Goal: Transaction & Acquisition: Obtain resource

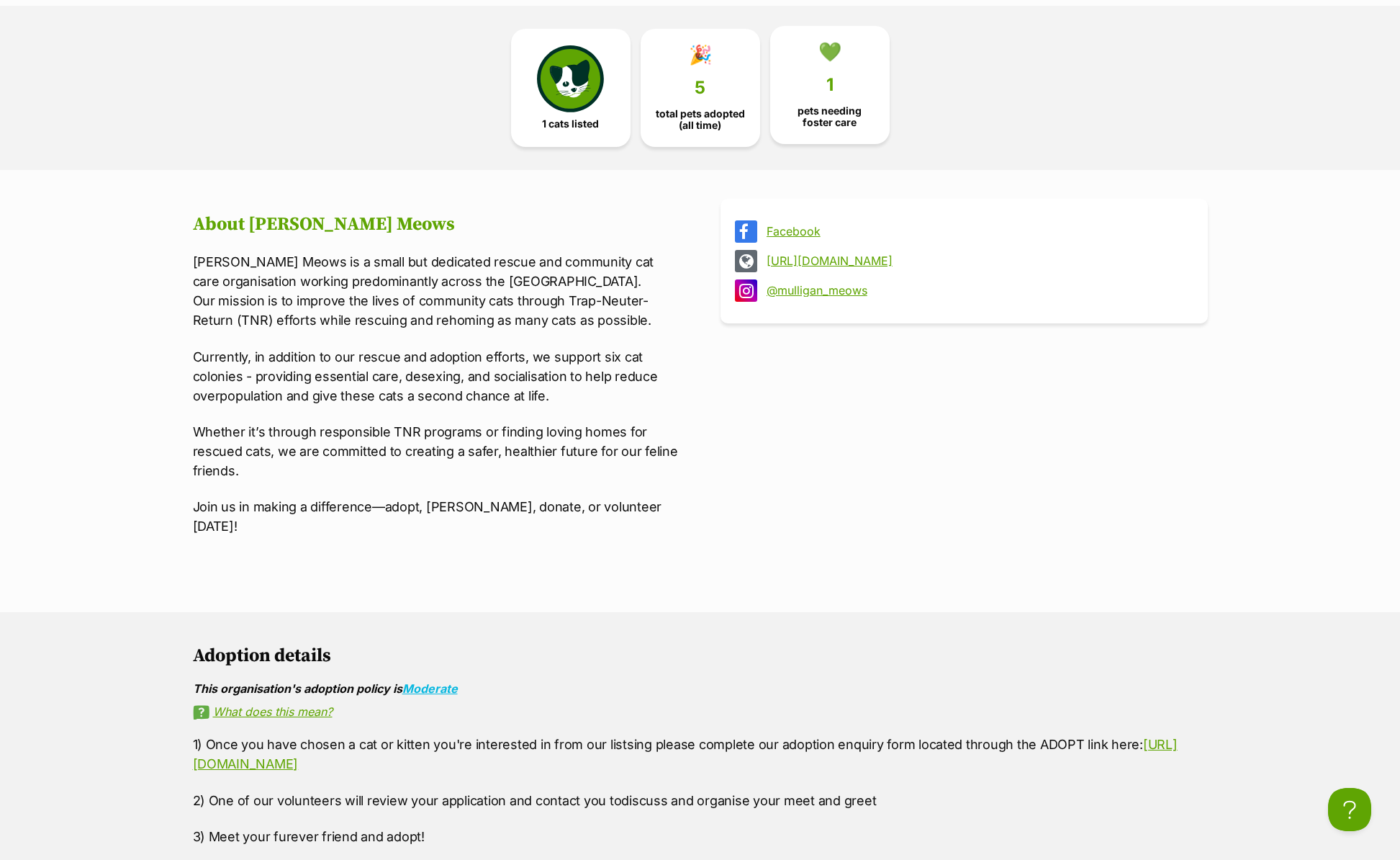
click at [848, 107] on span "pets needing foster care" at bounding box center [830, 117] width 95 height 23
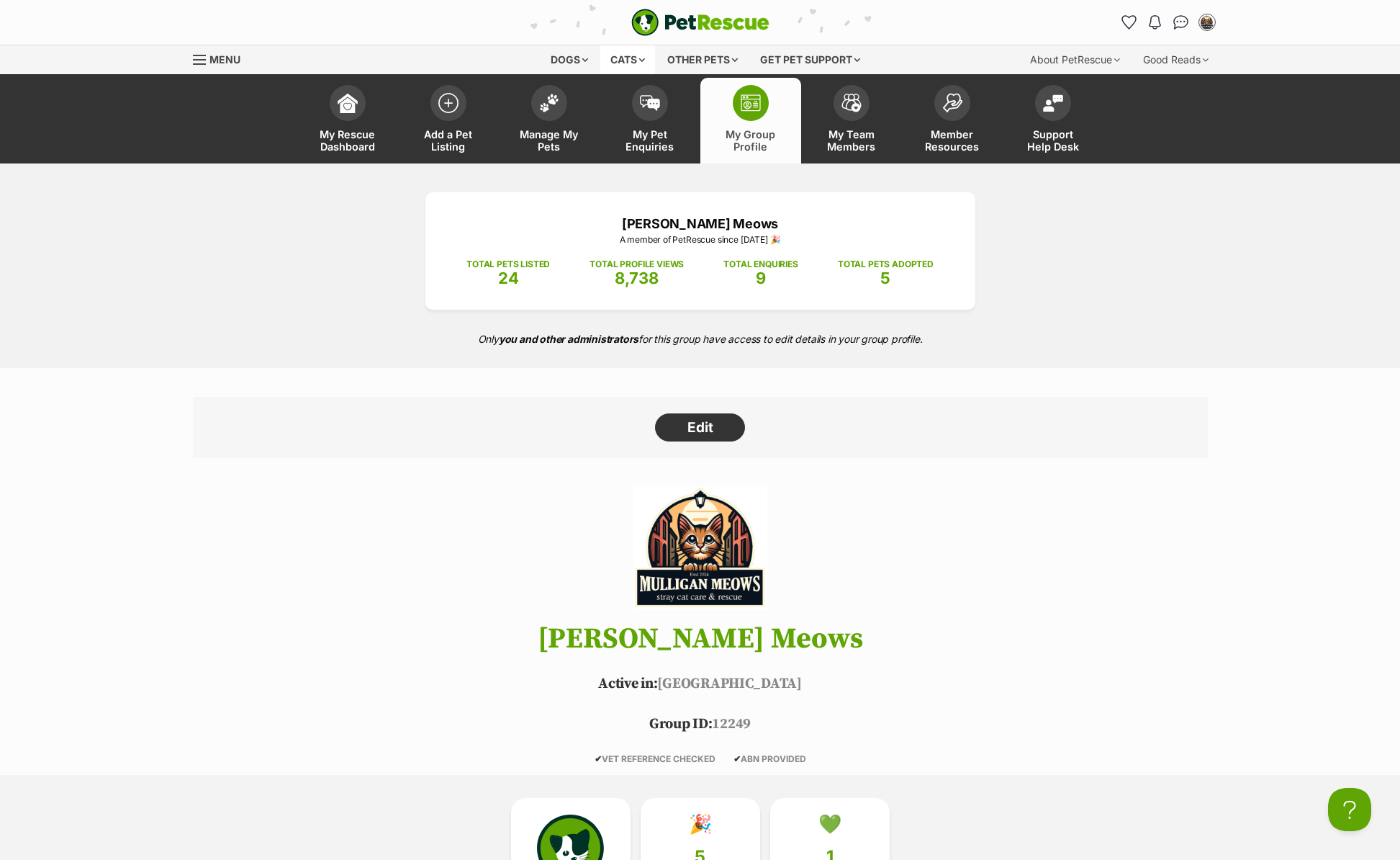
click at [627, 58] on div "Cats" at bounding box center [627, 60] width 55 height 29
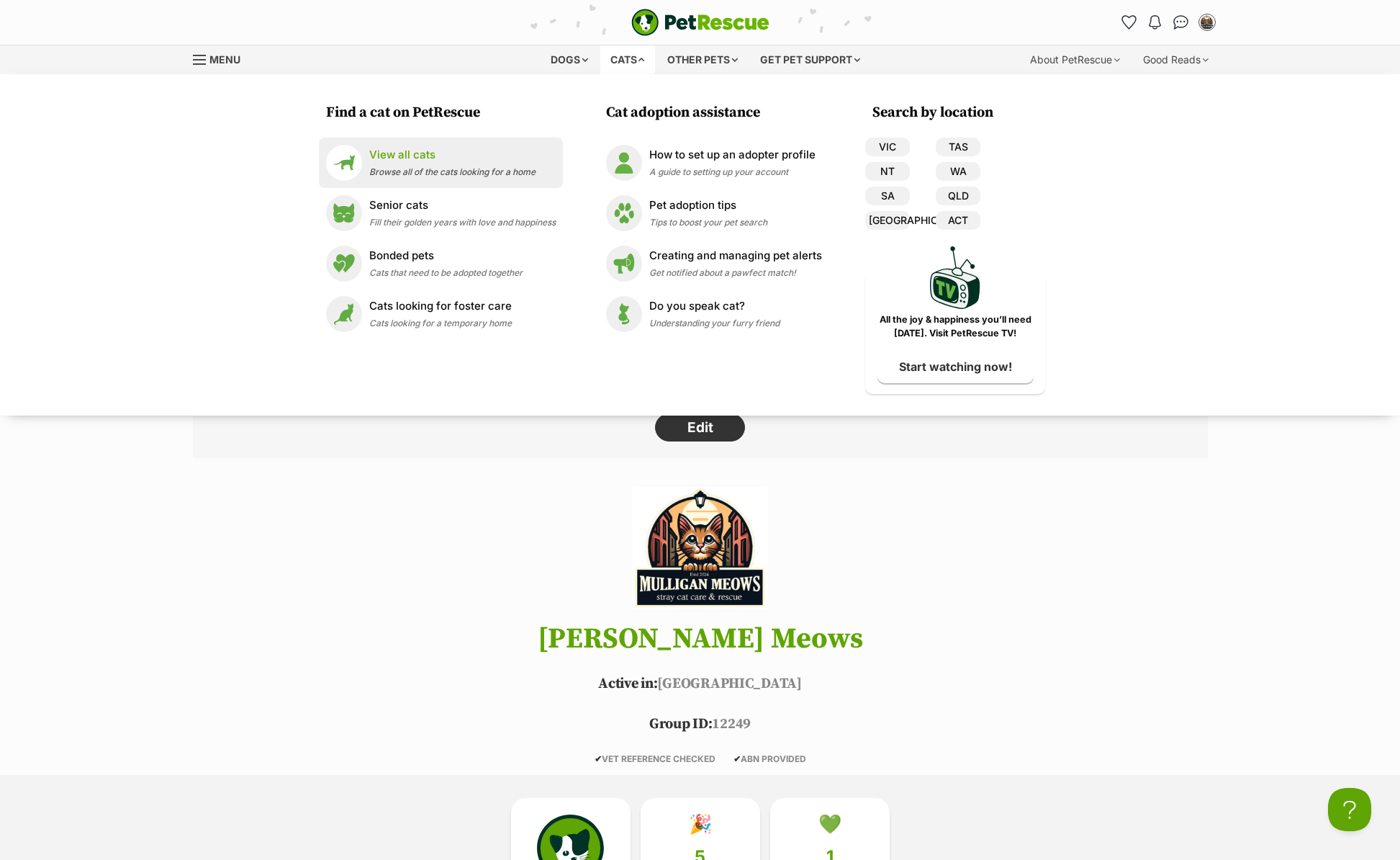
click at [390, 161] on p "View all cats" at bounding box center [453, 154] width 166 height 16
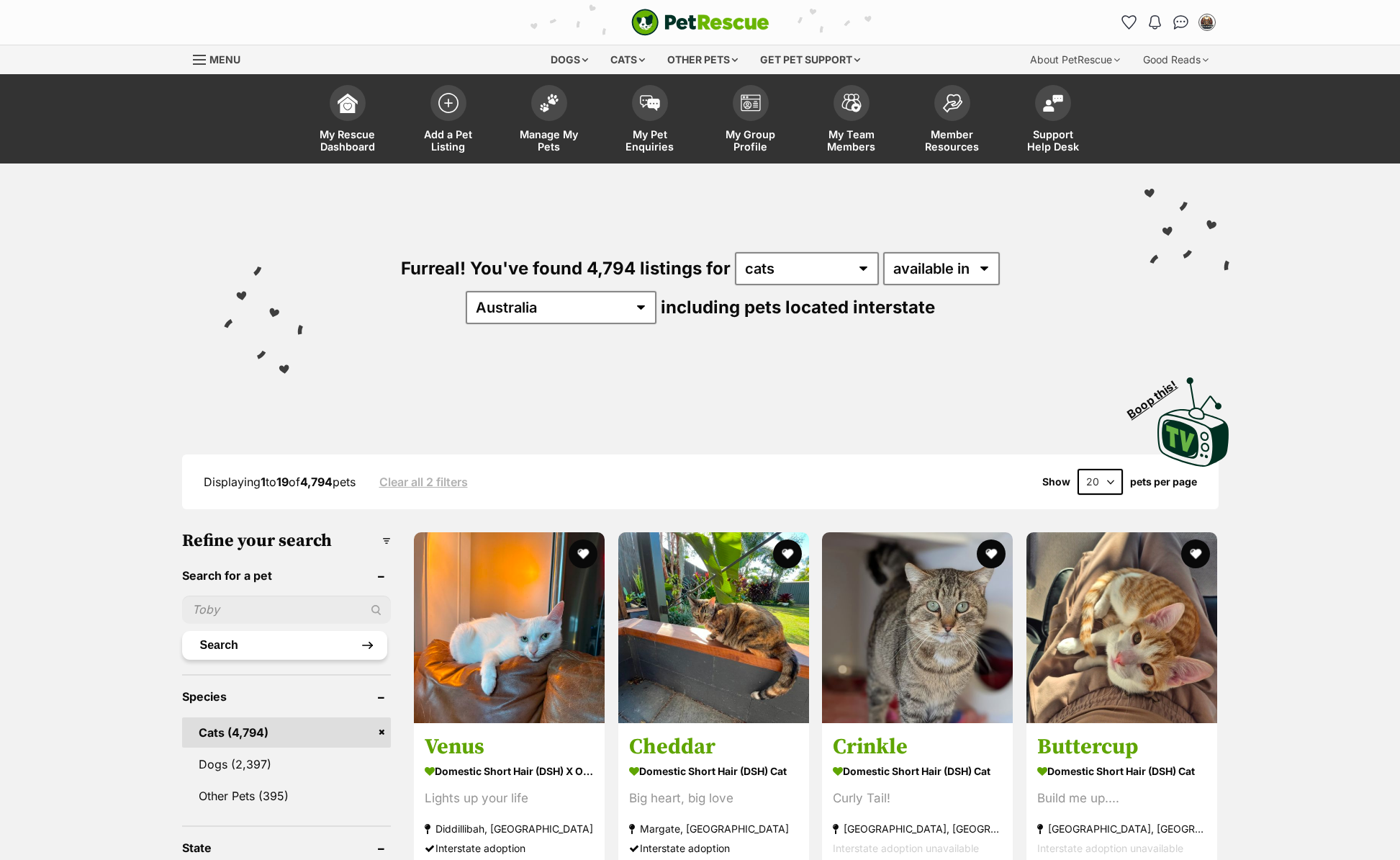
click at [282, 642] on button "Search" at bounding box center [285, 645] width 206 height 29
click at [295, 596] on input "text" at bounding box center [287, 609] width 209 height 27
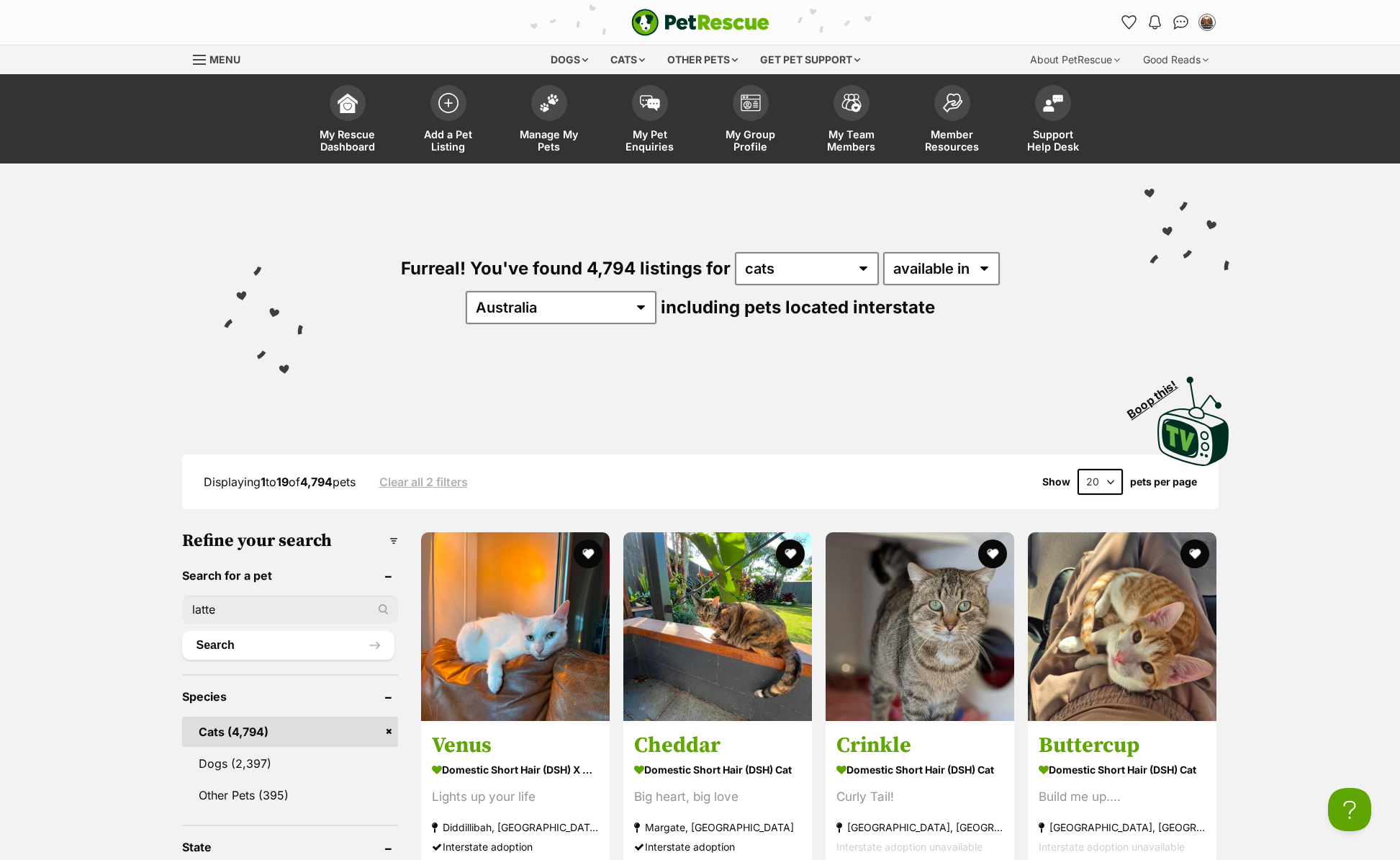
type input "latte"
click at [182, 630] on button "Search" at bounding box center [288, 645] width 212 height 29
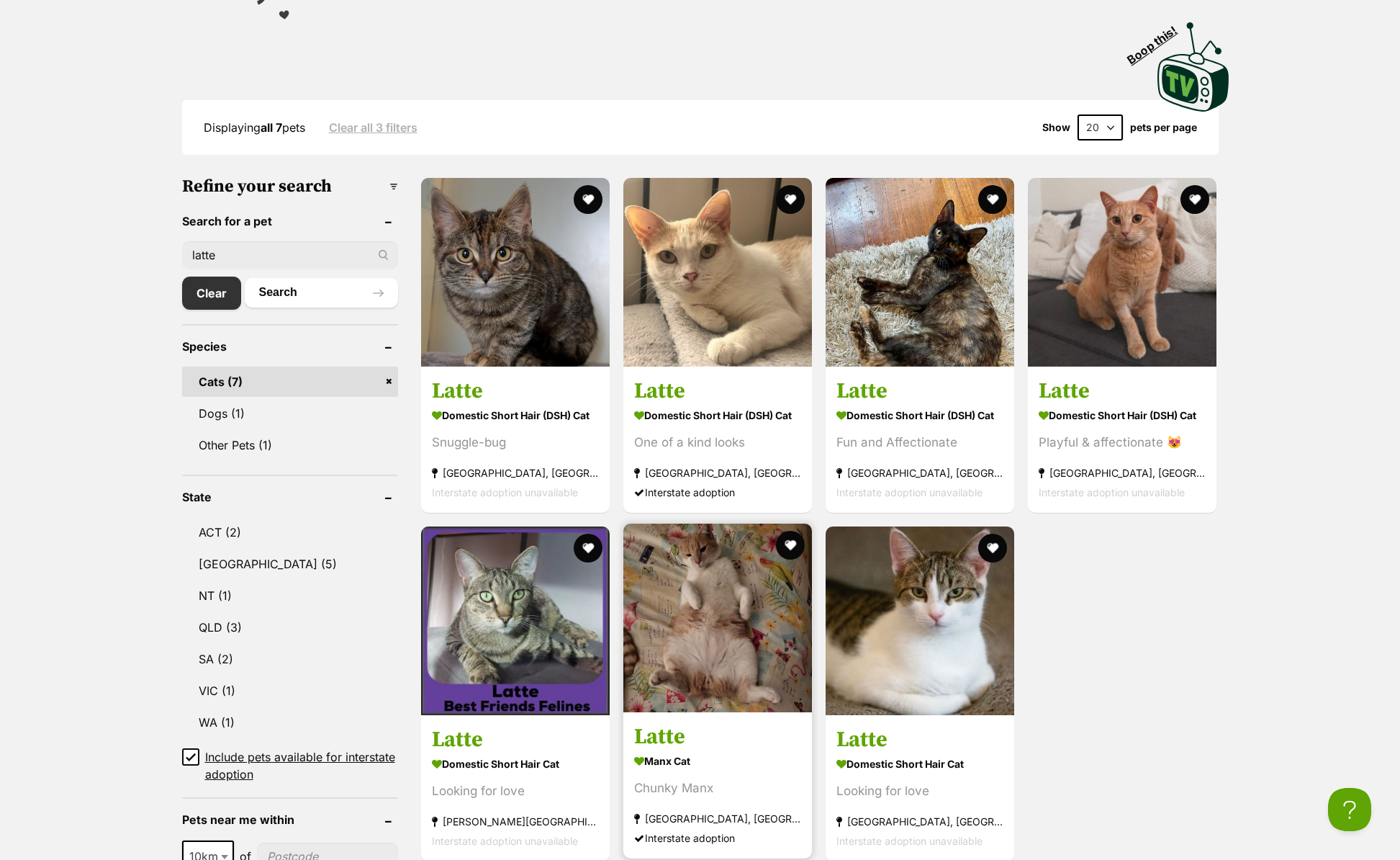
scroll to position [350, 0]
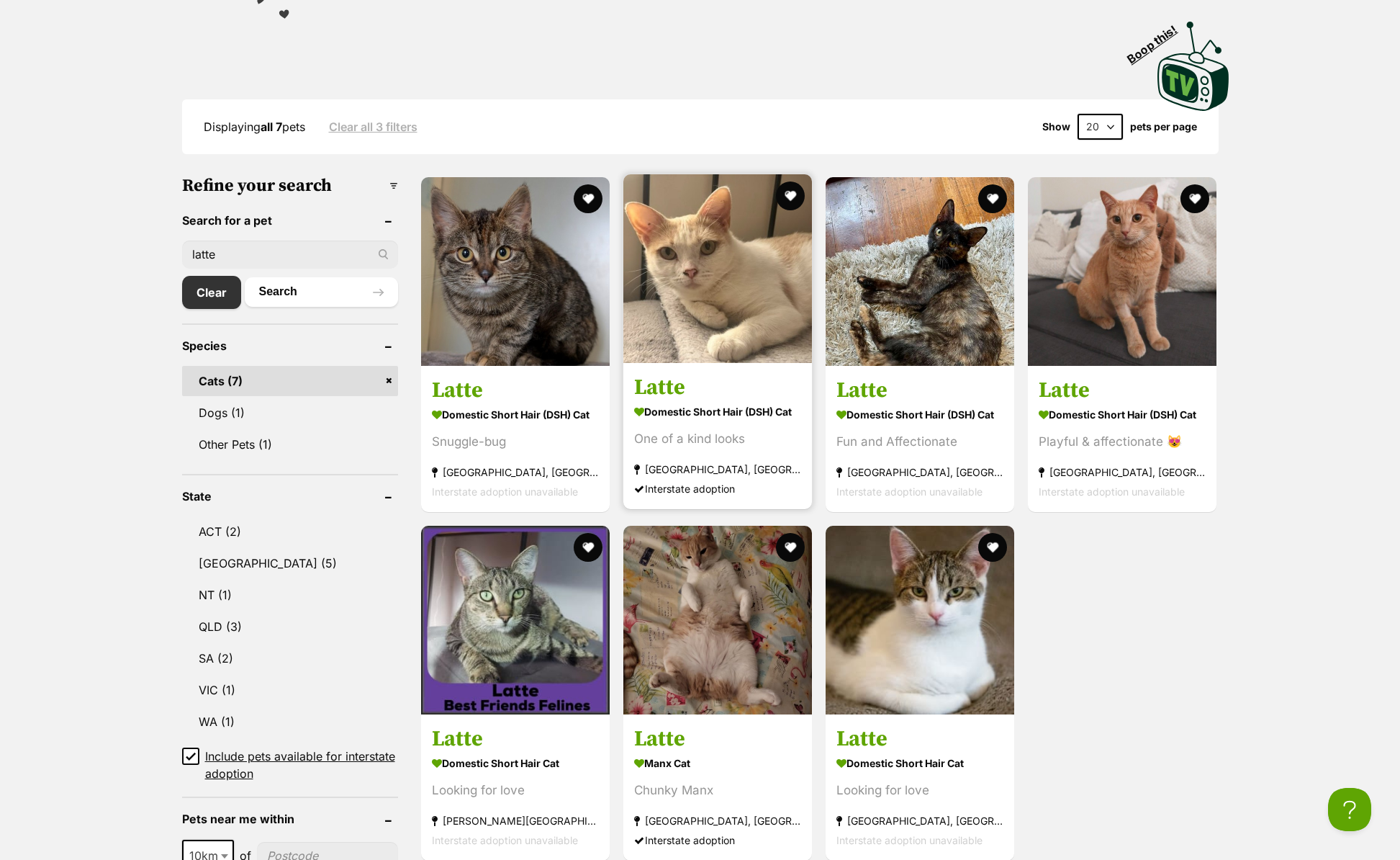
click at [714, 393] on h3 "Latte" at bounding box center [717, 387] width 167 height 27
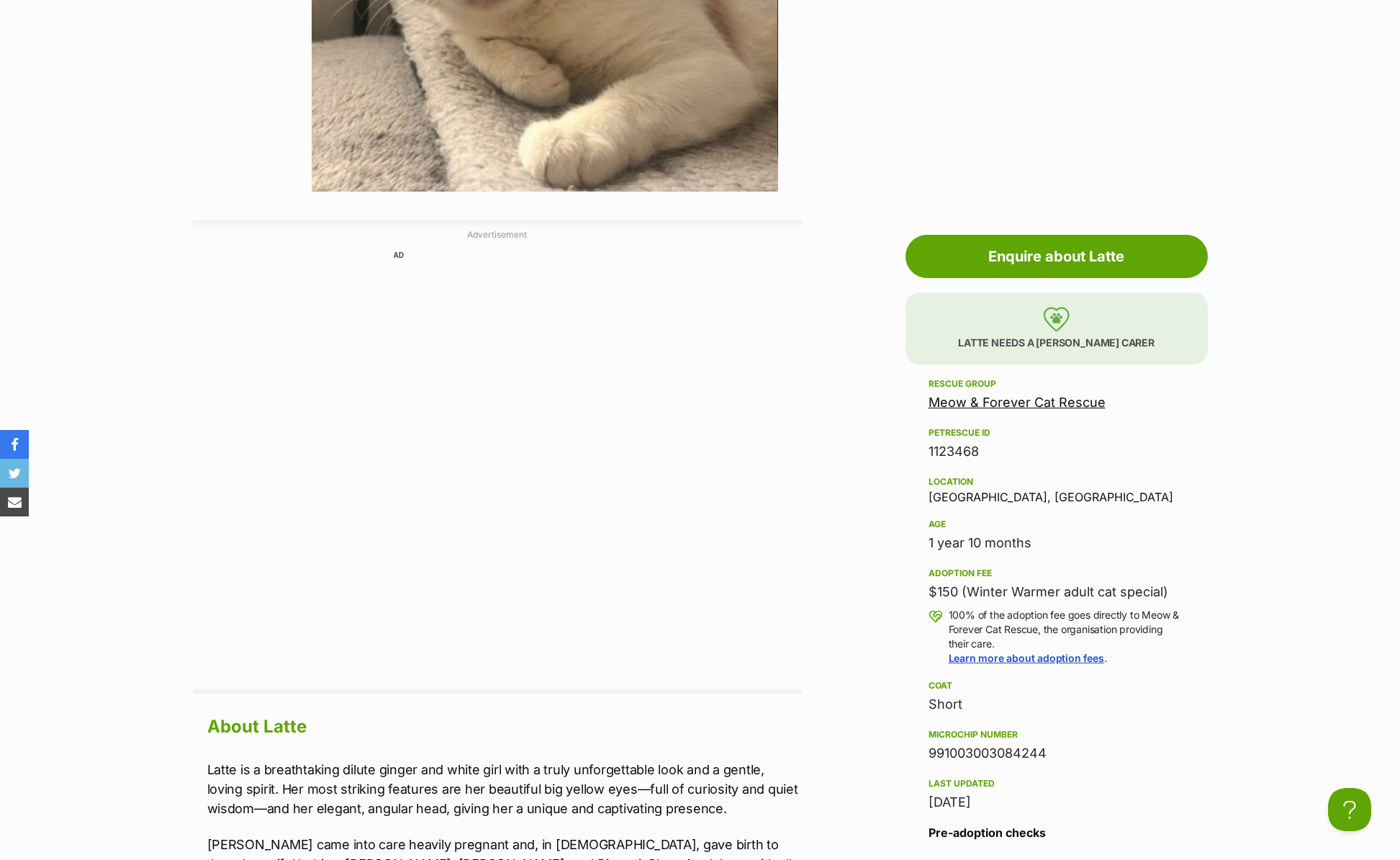
scroll to position [639, 0]
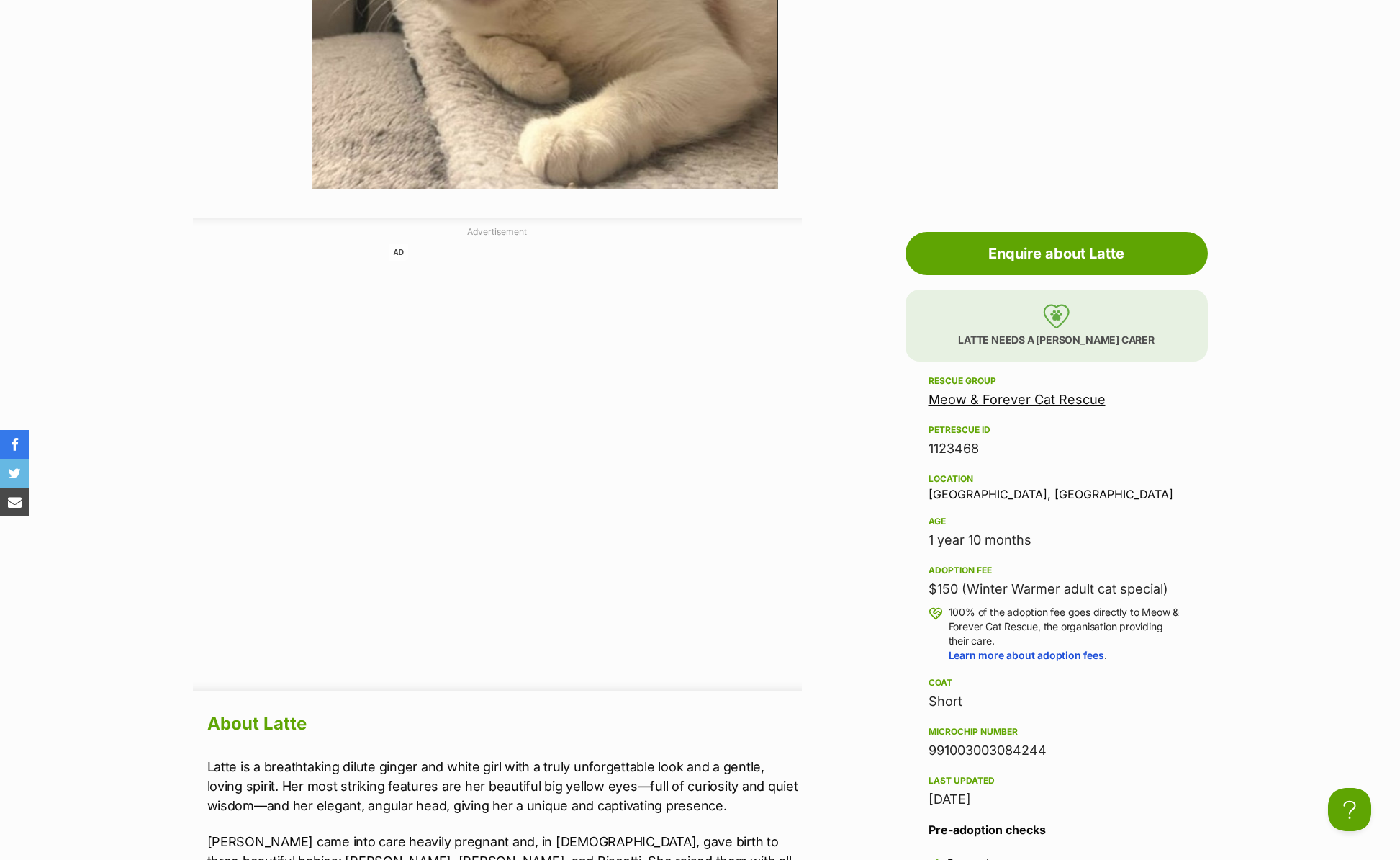
click at [1002, 401] on link "Meow & Forever Cat Rescue" at bounding box center [1017, 400] width 178 height 15
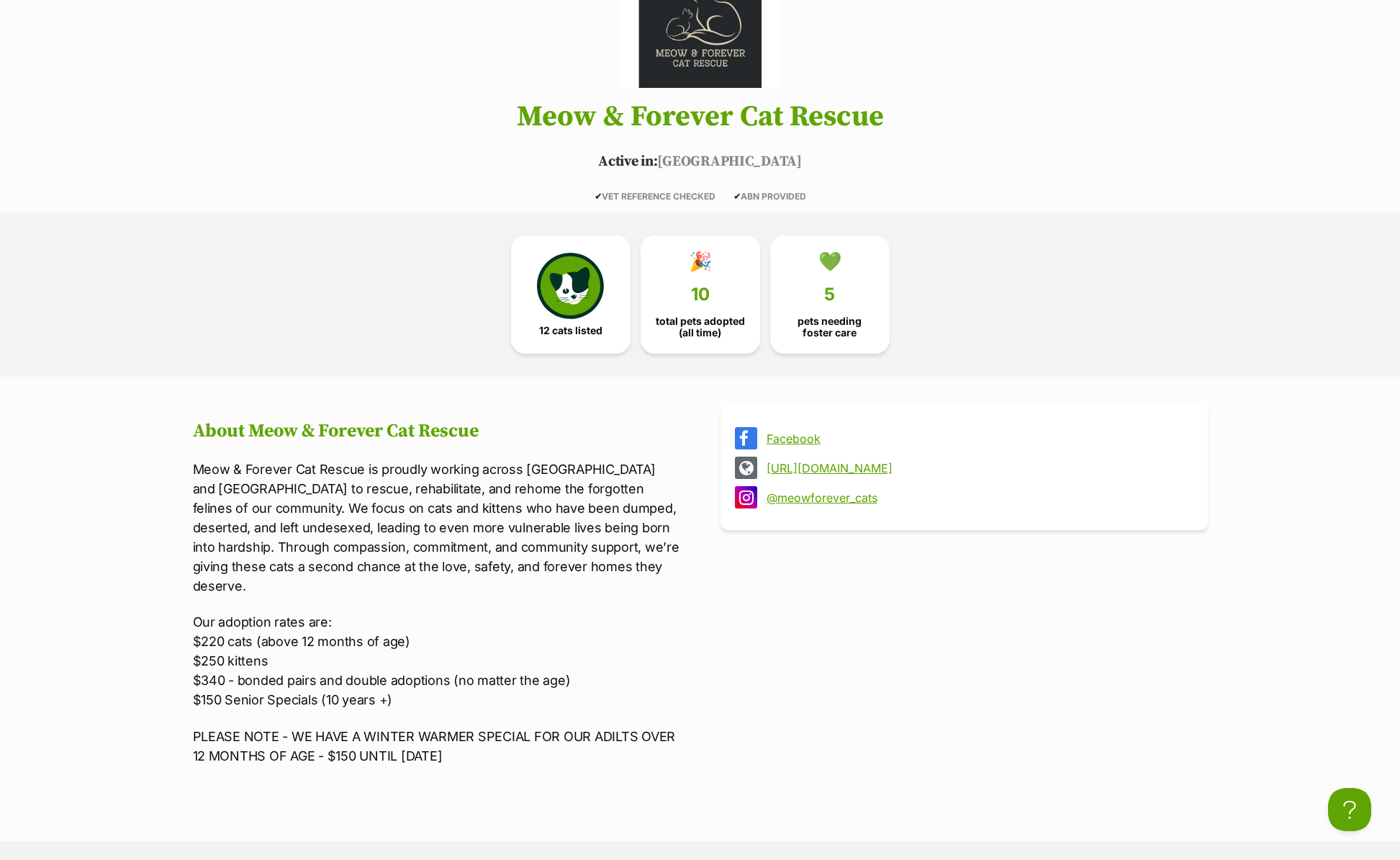
scroll to position [228, 0]
click at [863, 320] on span "pets needing foster care" at bounding box center [830, 323] width 95 height 23
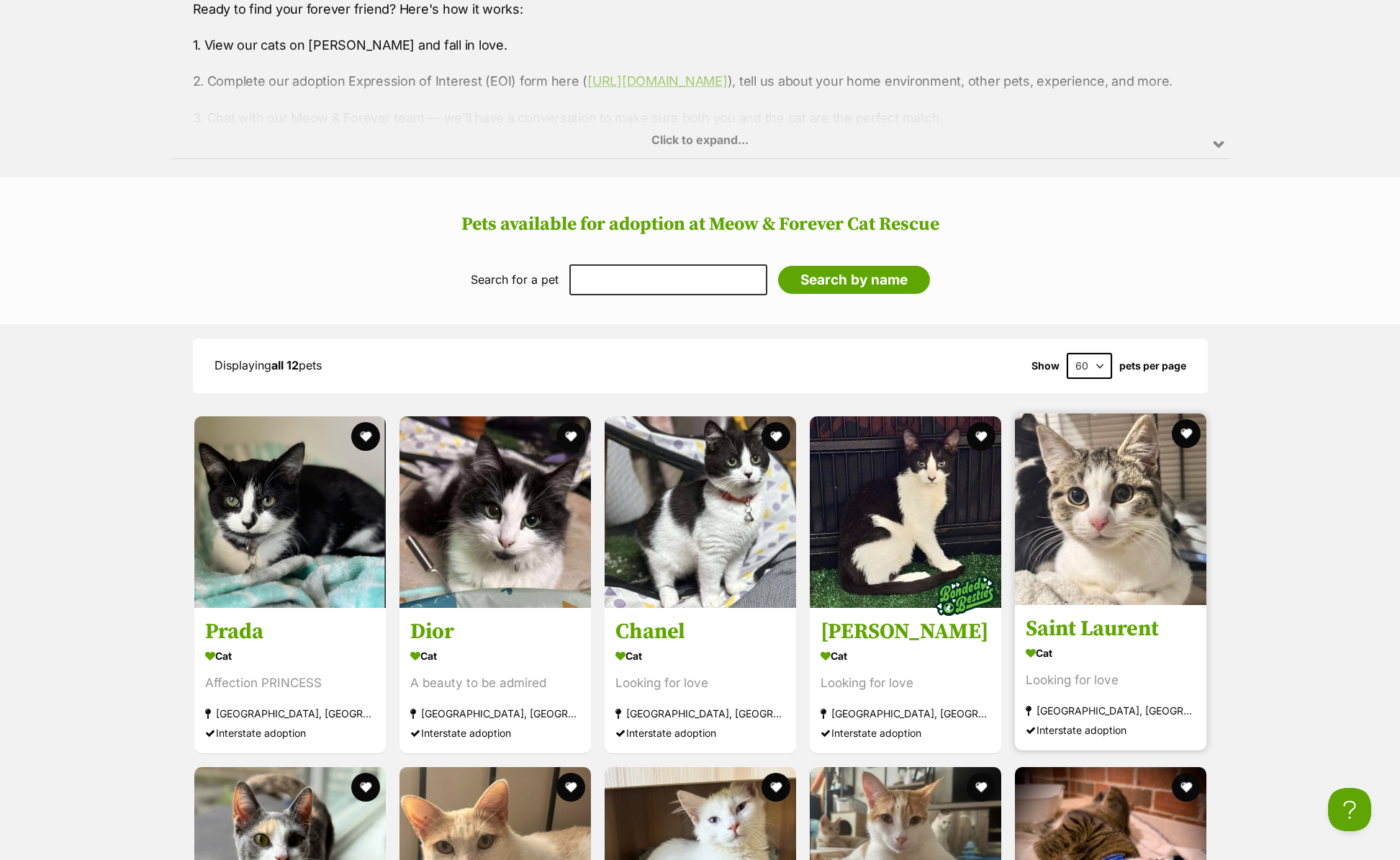
scroll to position [684, 0]
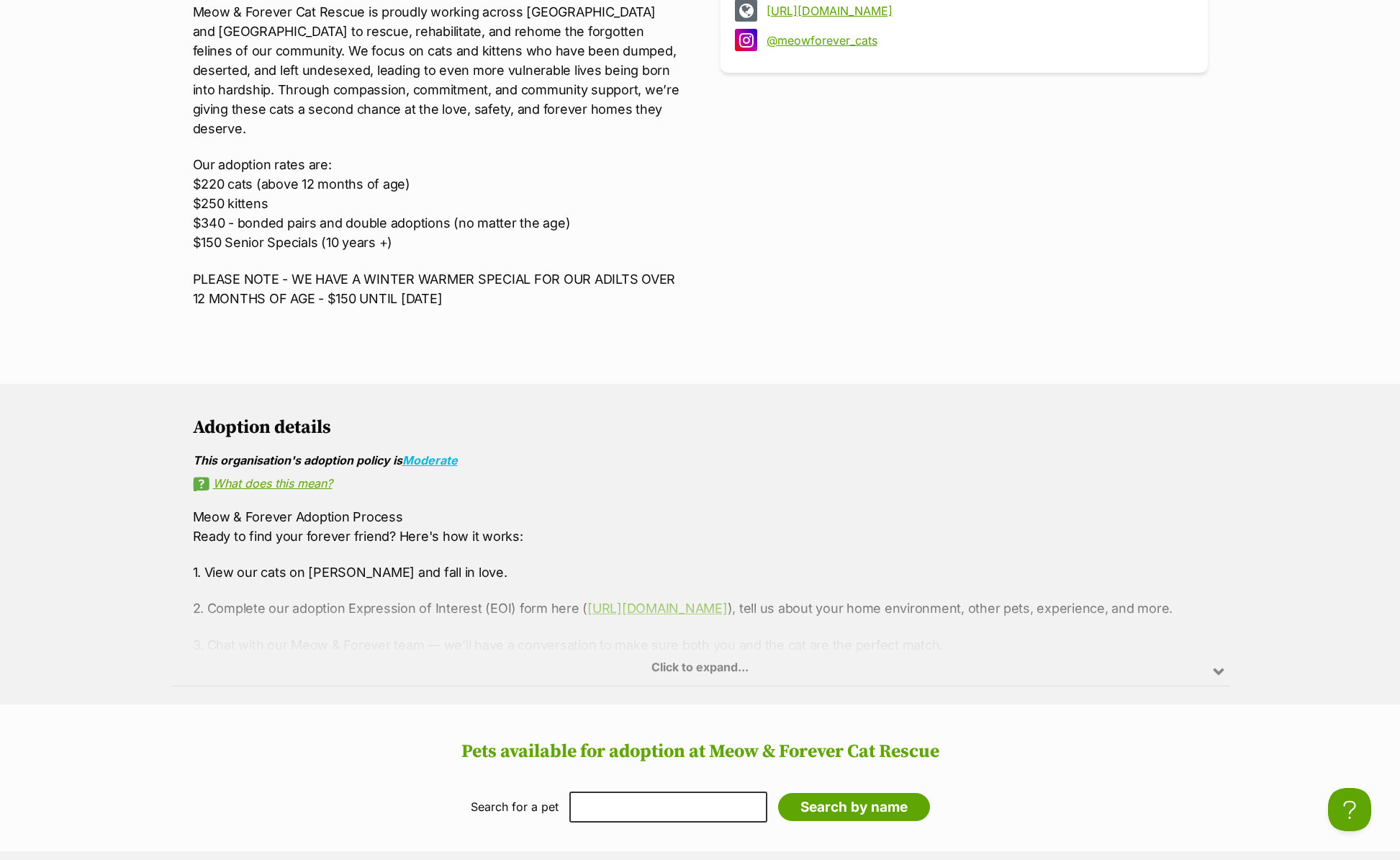
click at [740, 654] on div "Click to expand..." at bounding box center [700, 630] width 1058 height 112
